Goal: Task Accomplishment & Management: Manage account settings

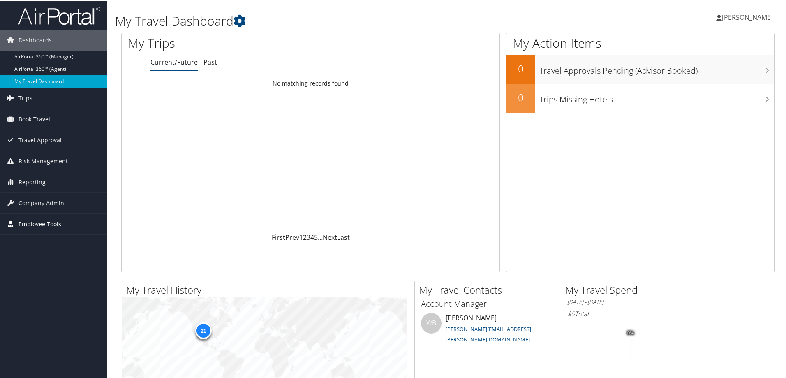
click at [34, 218] on span "Employee Tools" at bounding box center [39, 223] width 43 height 21
click at [41, 182] on span "Reporting" at bounding box center [31, 181] width 27 height 21
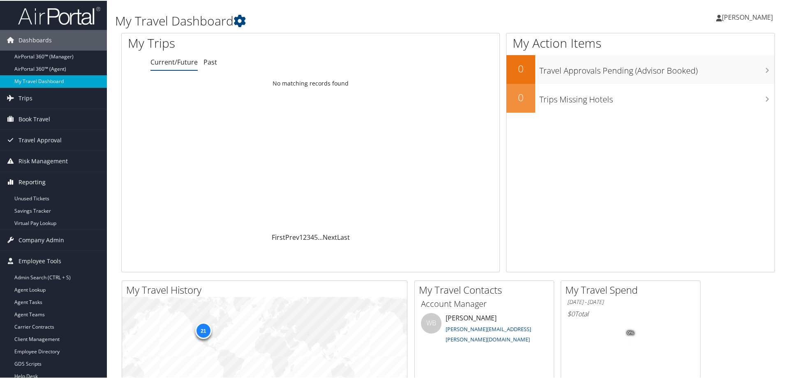
click at [41, 182] on span "Reporting" at bounding box center [31, 181] width 27 height 21
click at [39, 204] on span "Company Admin" at bounding box center [41, 202] width 46 height 21
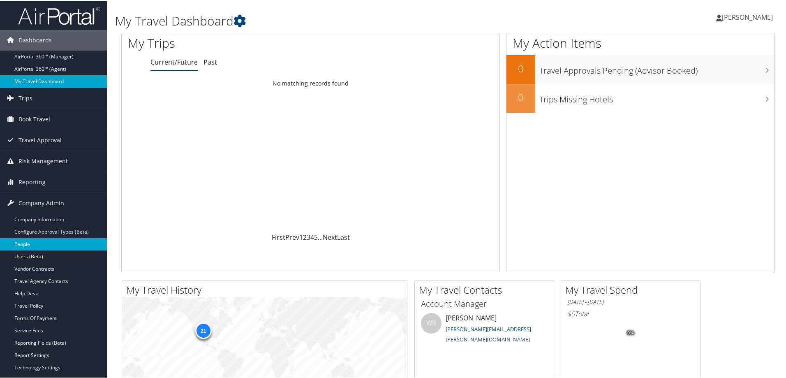
click at [27, 244] on link "People" at bounding box center [53, 243] width 107 height 12
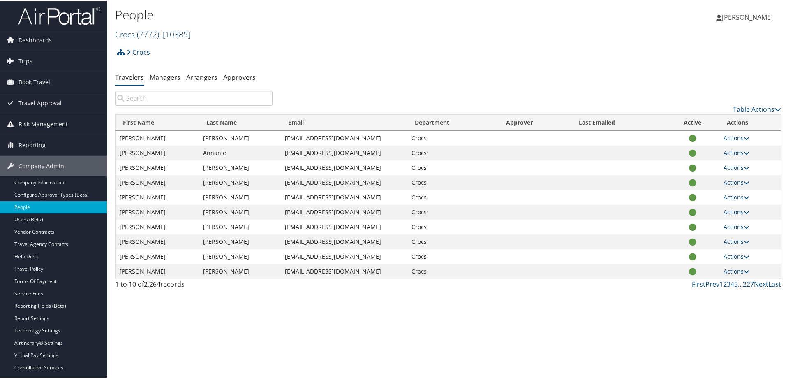
click at [180, 34] on span ", [ 10385 ]" at bounding box center [174, 33] width 31 height 11
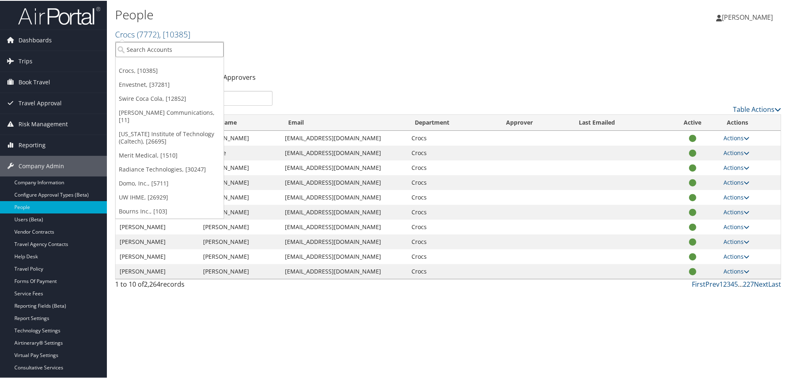
click at [175, 48] on input "search" at bounding box center [169, 48] width 108 height 15
type input "domo"
click at [159, 64] on div "Domo, Inc. (7411), [5711]" at bounding box center [169, 63] width 117 height 7
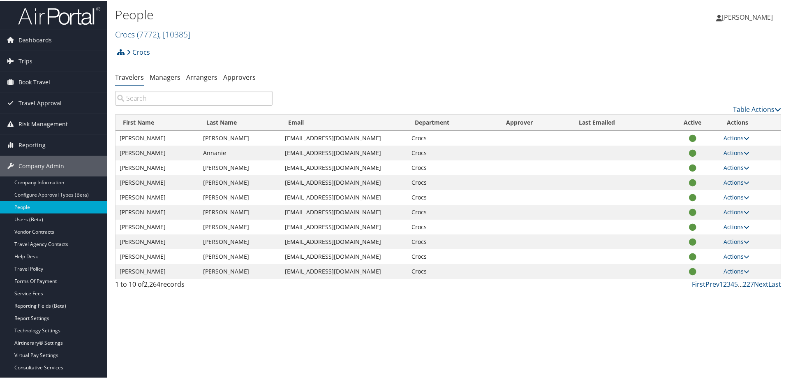
click at [148, 89] on div "Crocs Account Structure Crocs (7772) ACTIVE Create Child CROCS Photo Shoot (MEC…" at bounding box center [448, 167] width 666 height 249
click at [147, 97] on input "search" at bounding box center [193, 97] width 157 height 15
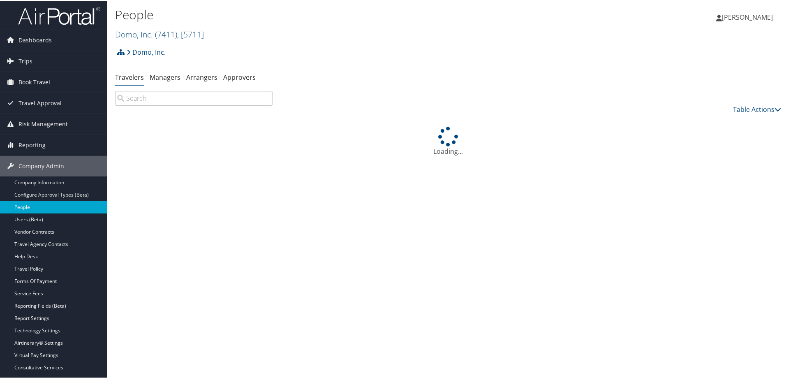
click at [147, 97] on input "search" at bounding box center [193, 97] width 157 height 15
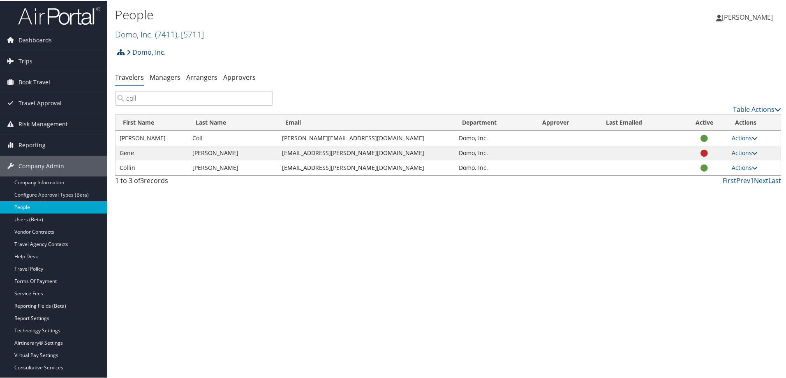
type input "coll"
click at [751, 137] on icon at bounding box center [754, 137] width 6 height 6
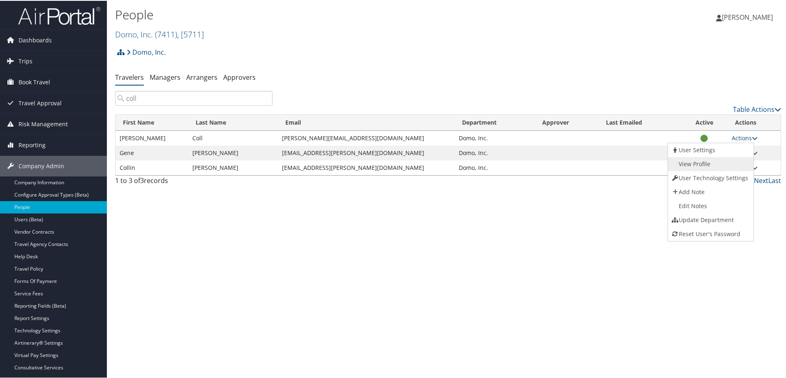
click at [704, 161] on link "View Profile" at bounding box center [709, 163] width 83 height 14
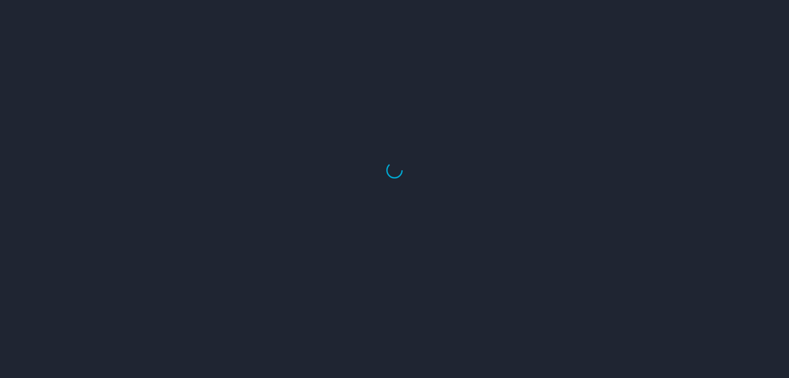
select select "US"
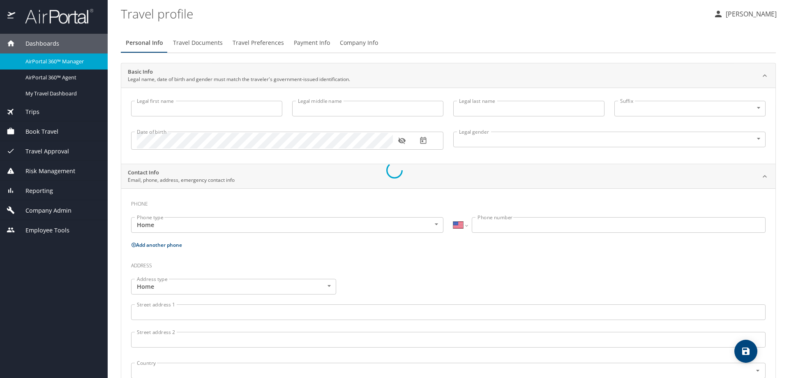
type input "[PERSON_NAME]"
type input "Coll"
type input "[DEMOGRAPHIC_DATA]"
type input "[PERSON_NAME]"
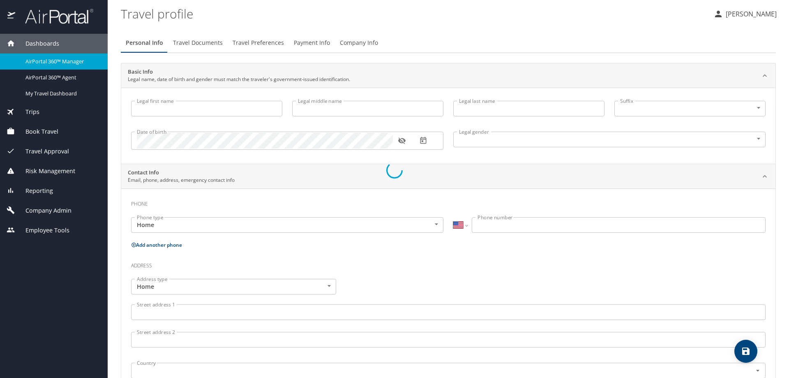
type input "Coll"
select select "SG"
type input "029 49 832"
select select "SG"
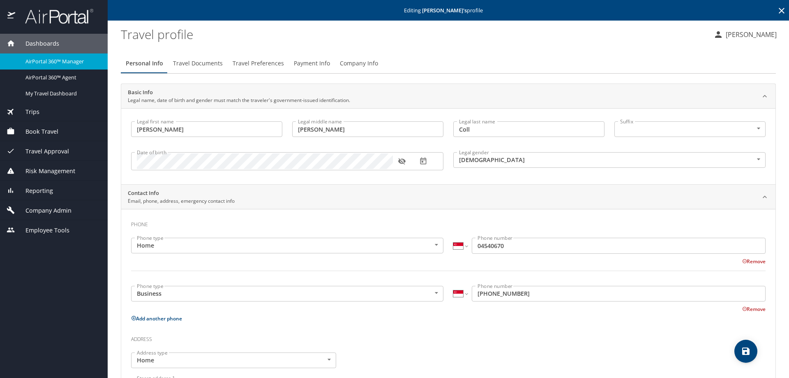
click at [264, 61] on span "Travel Preferences" at bounding box center [258, 63] width 51 height 10
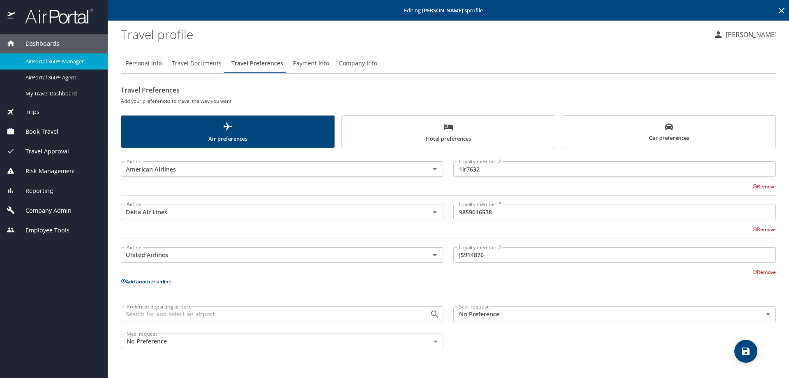
click at [444, 129] on icon "scrollable force tabs example" at bounding box center [448, 127] width 9 height 6
